Goal: Task Accomplishment & Management: Complete application form

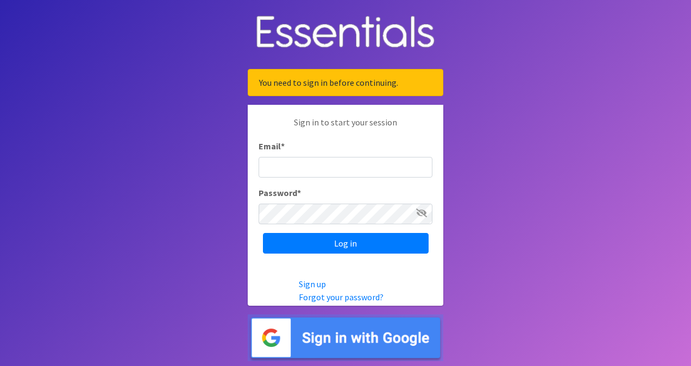
click at [309, 165] on input "Email *" at bounding box center [345, 167] width 174 height 21
type input "[EMAIL_ADDRESS][DOMAIN_NAME]"
click at [263, 233] on input "Log in" at bounding box center [346, 243] width 166 height 21
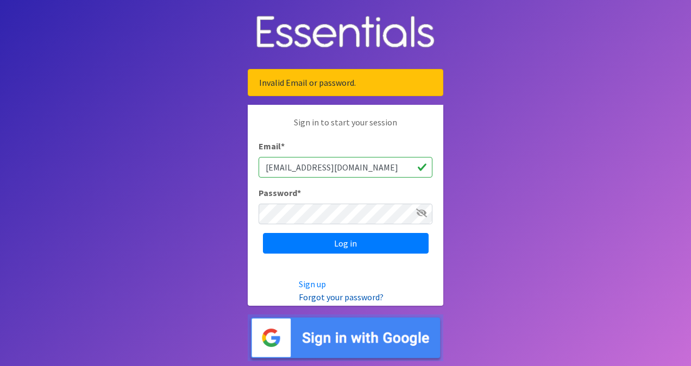
click at [336, 295] on link "Forgot your password?" at bounding box center [341, 297] width 85 height 11
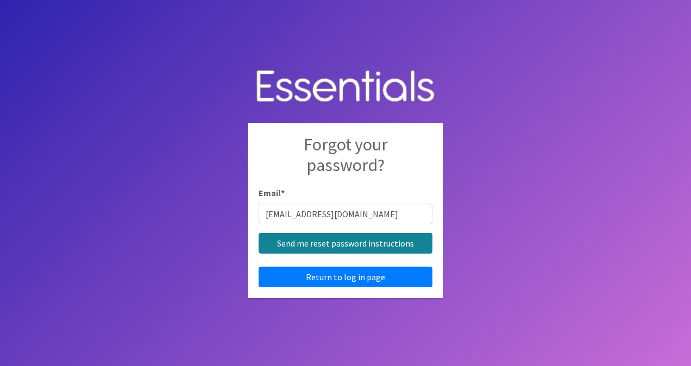
type input "[EMAIL_ADDRESS][DOMAIN_NAME]"
click at [333, 240] on input "Send me reset password instructions" at bounding box center [345, 243] width 174 height 21
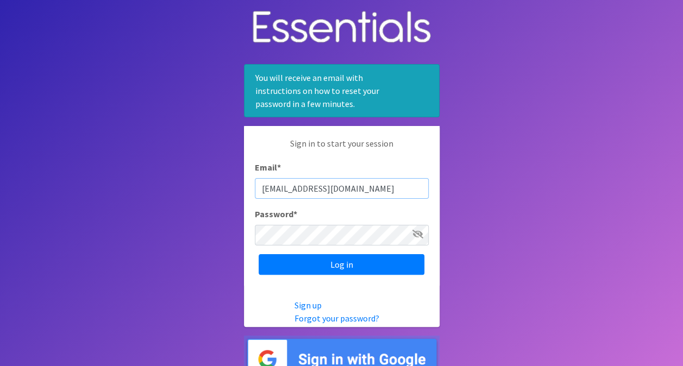
type input "[EMAIL_ADDRESS][DOMAIN_NAME]"
click at [258, 254] on input "Log in" at bounding box center [341, 264] width 166 height 21
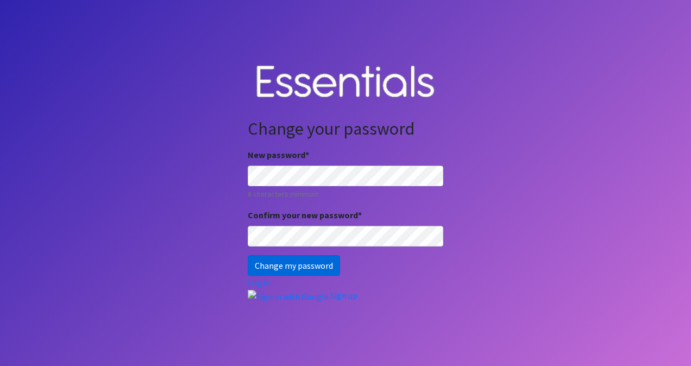
click at [269, 270] on input "Change my password" at bounding box center [294, 265] width 92 height 21
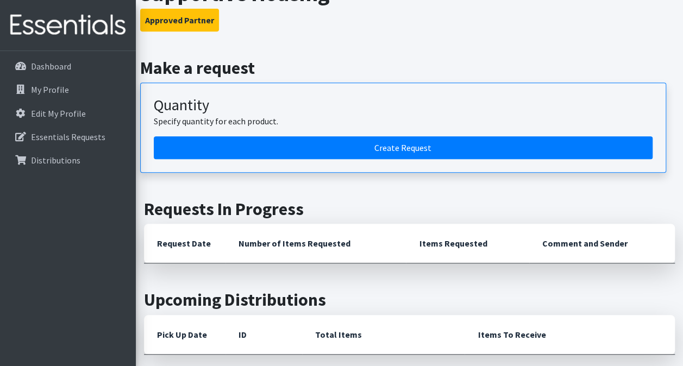
scroll to position [231, 0]
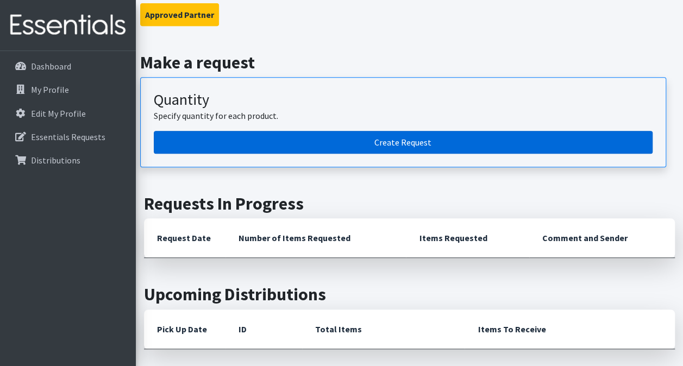
click at [263, 131] on link "Create Request" at bounding box center [403, 142] width 498 height 23
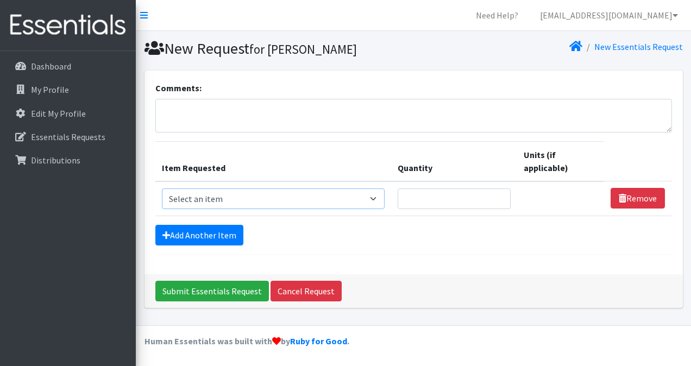
click at [305, 200] on select "Select an item # of Children this order will serve # of Individuals Living in H…" at bounding box center [273, 198] width 223 height 21
click at [453, 80] on div "Comments: Item Requested Quantity Units (if applicable) Item Requested Select a…" at bounding box center [413, 173] width 538 height 204
click at [60, 91] on p "My Profile" at bounding box center [50, 89] width 38 height 11
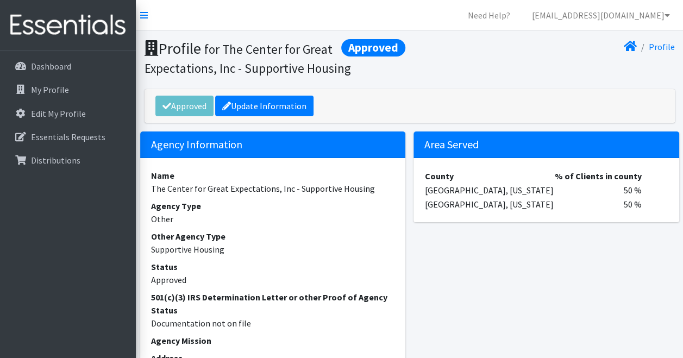
click at [485, 279] on div "Area Served County % of Clients in county [GEOGRAPHIC_DATA], [US_STATE] 50 % [G…" at bounding box center [546, 320] width 274 height 378
click at [649, 17] on link "[EMAIL_ADDRESS][DOMAIN_NAME]" at bounding box center [600, 15] width 155 height 22
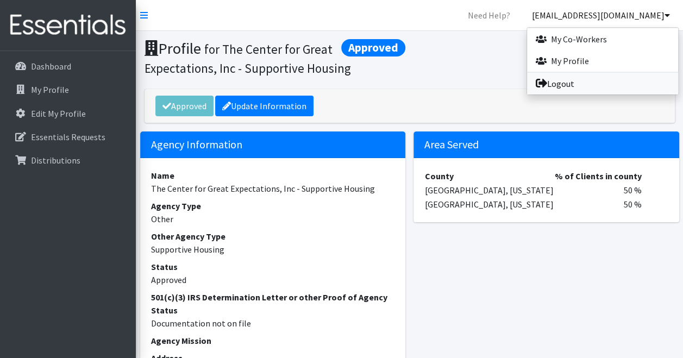
click at [620, 89] on link "Logout" at bounding box center [602, 84] width 151 height 22
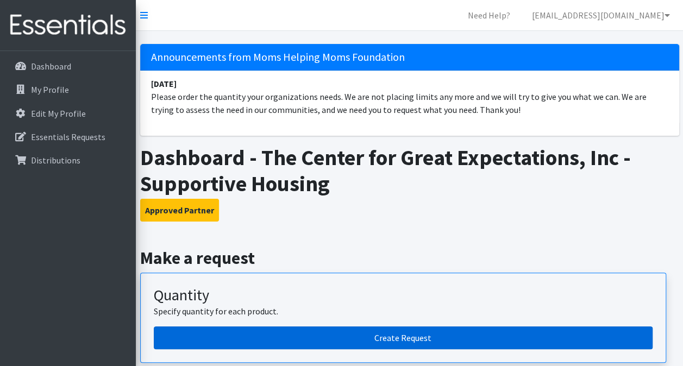
click at [309, 330] on link "Create Request" at bounding box center [403, 337] width 498 height 23
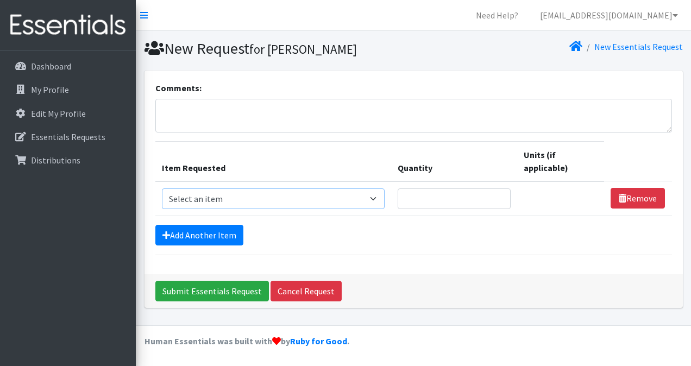
click at [299, 201] on select "Select an item # of Children this order will serve # of Individuals Living in H…" at bounding box center [273, 198] width 223 height 21
click at [444, 38] on section "New Request for Amanda Fiore New Essentials Request" at bounding box center [413, 51] width 555 height 40
click at [71, 62] on link "Dashboard" at bounding box center [67, 66] width 127 height 22
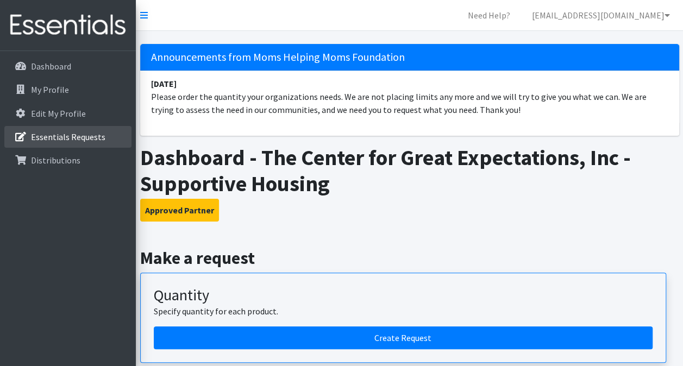
click at [90, 131] on p "Essentials Requests" at bounding box center [68, 136] width 74 height 11
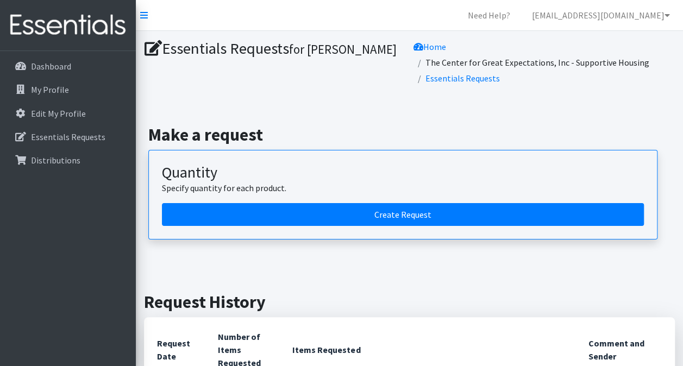
click at [67, 71] on p "Dashboard" at bounding box center [51, 66] width 40 height 11
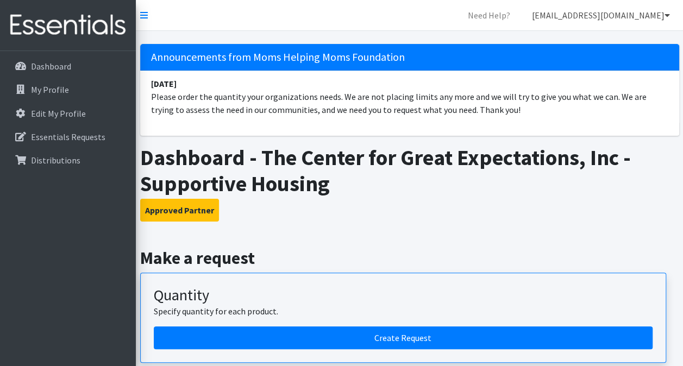
click at [654, 17] on link "[EMAIL_ADDRESS][DOMAIN_NAME]" at bounding box center [600, 15] width 155 height 22
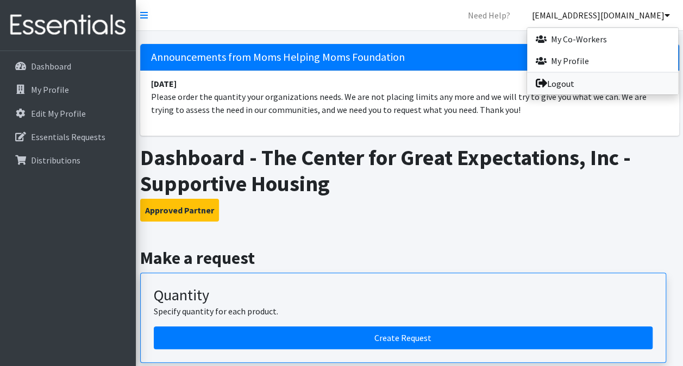
click at [645, 87] on link "Logout" at bounding box center [602, 84] width 151 height 22
